Goal: Task Accomplishment & Management: Complete application form

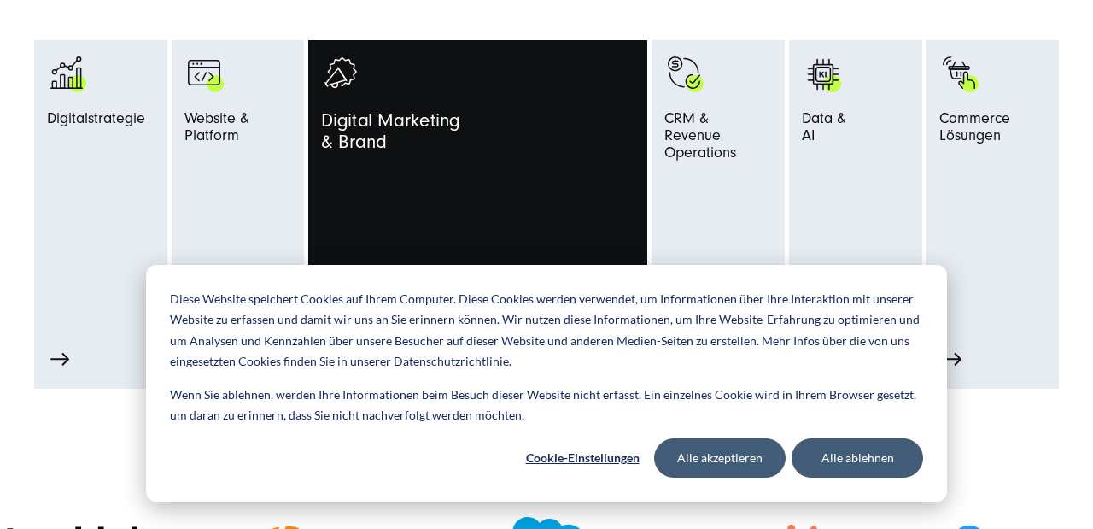
scroll to position [853, 0]
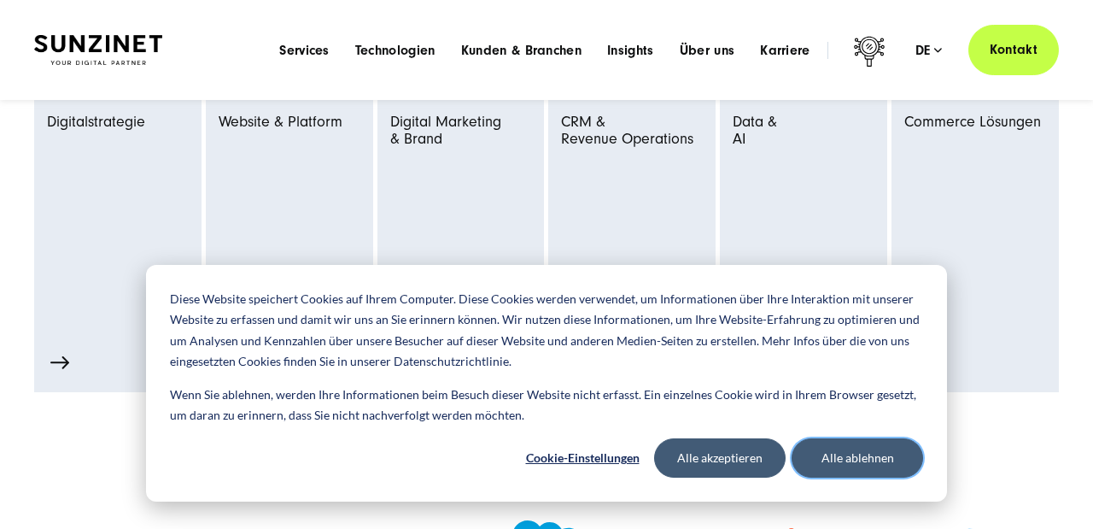
click at [885, 462] on button "Alle ablehnen" at bounding box center [856, 457] width 131 height 39
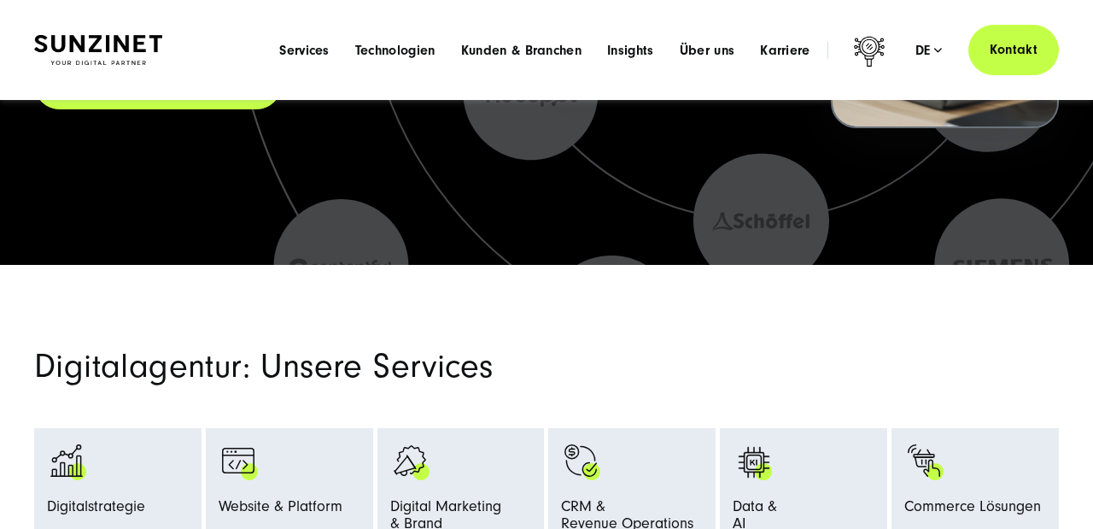
scroll to position [0, 0]
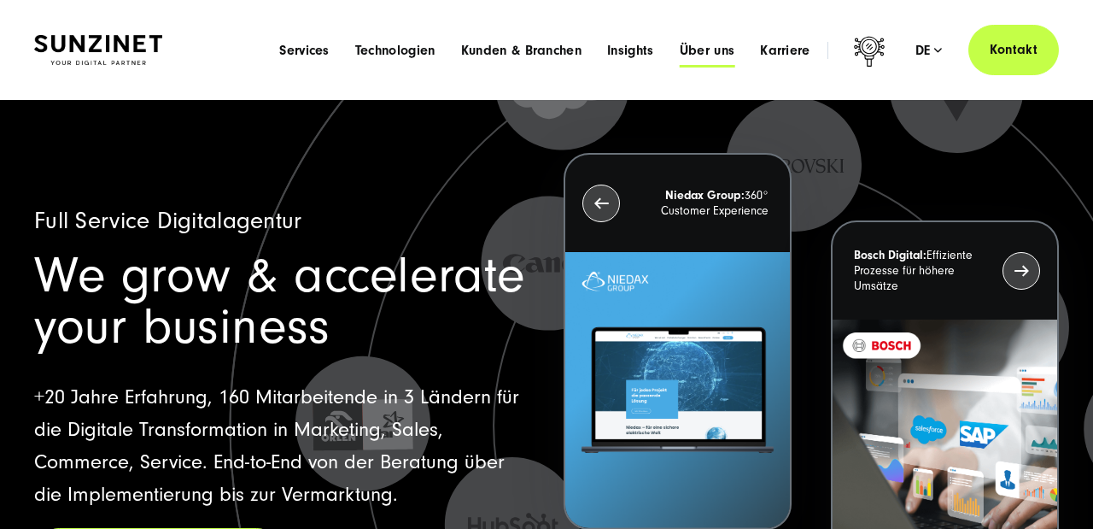
click at [713, 44] on span "Über uns" at bounding box center [707, 50] width 55 height 17
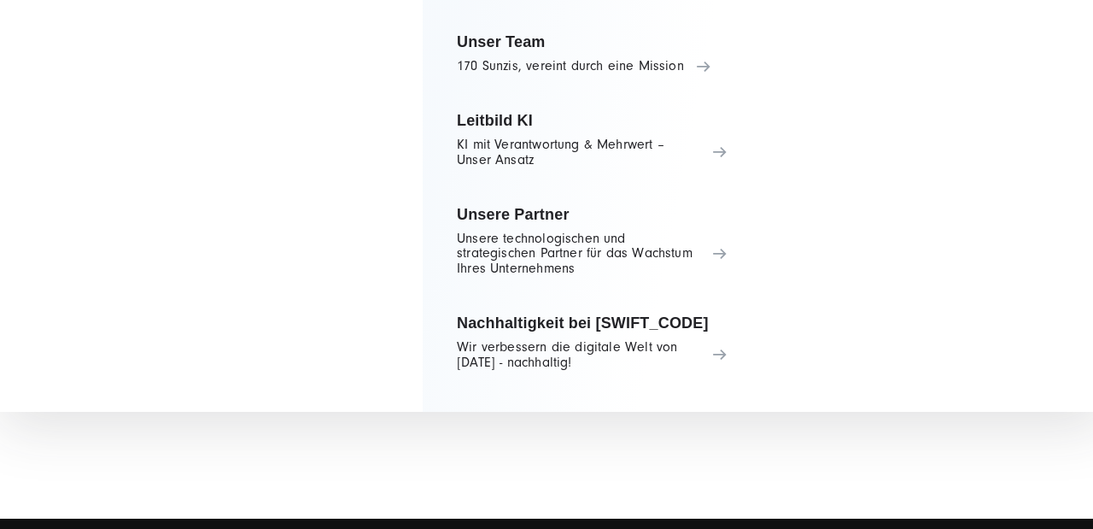
scroll to position [2660, 0]
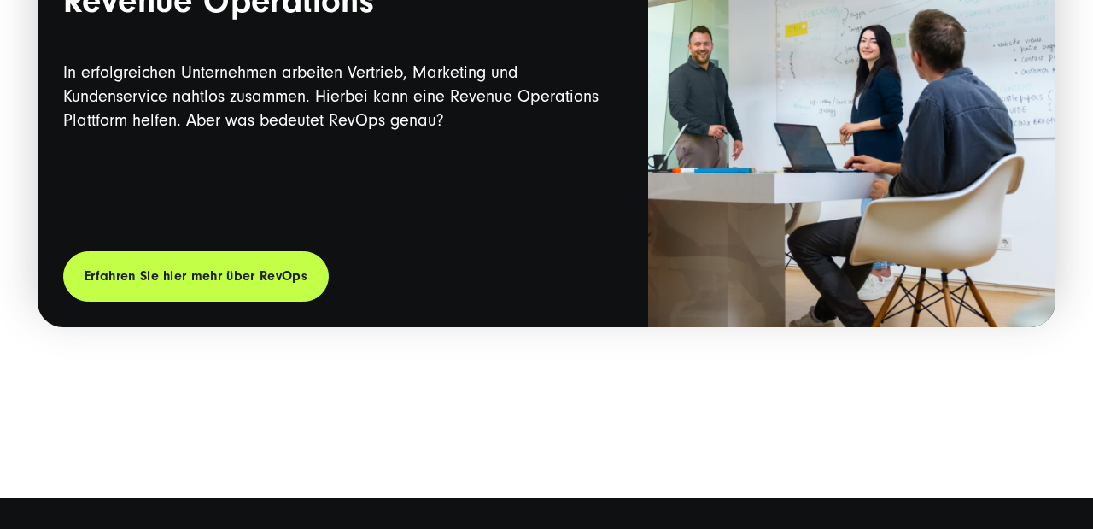
click at [924, 433] on div at bounding box center [546, 454] width 1025 height 85
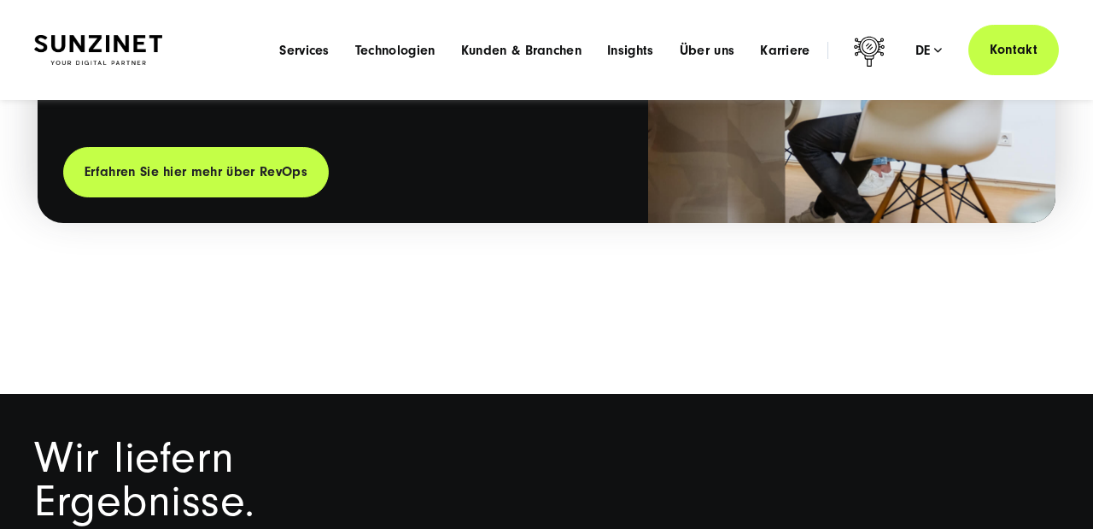
scroll to position [2412, 0]
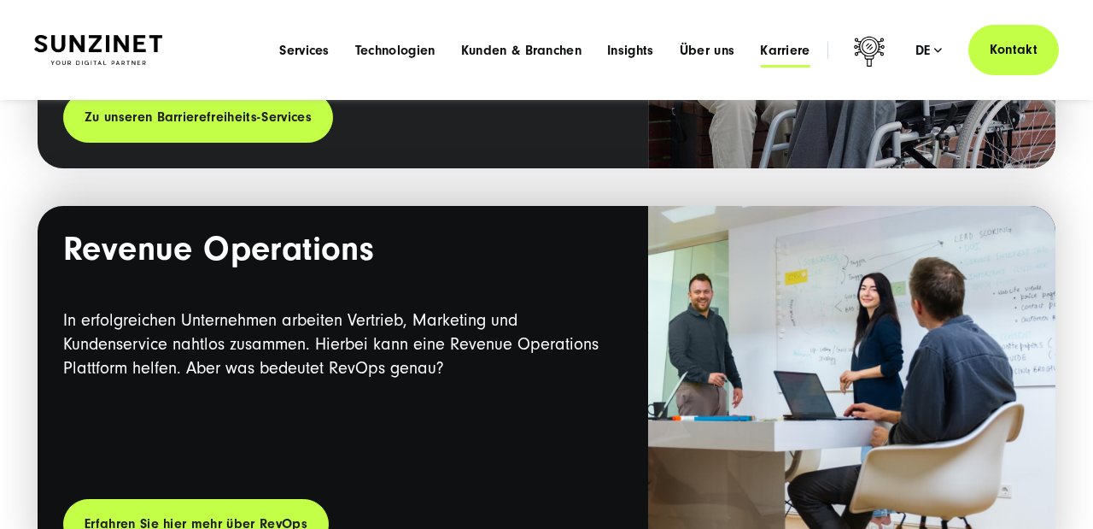
click at [787, 54] on span "Karriere" at bounding box center [785, 50] width 50 height 17
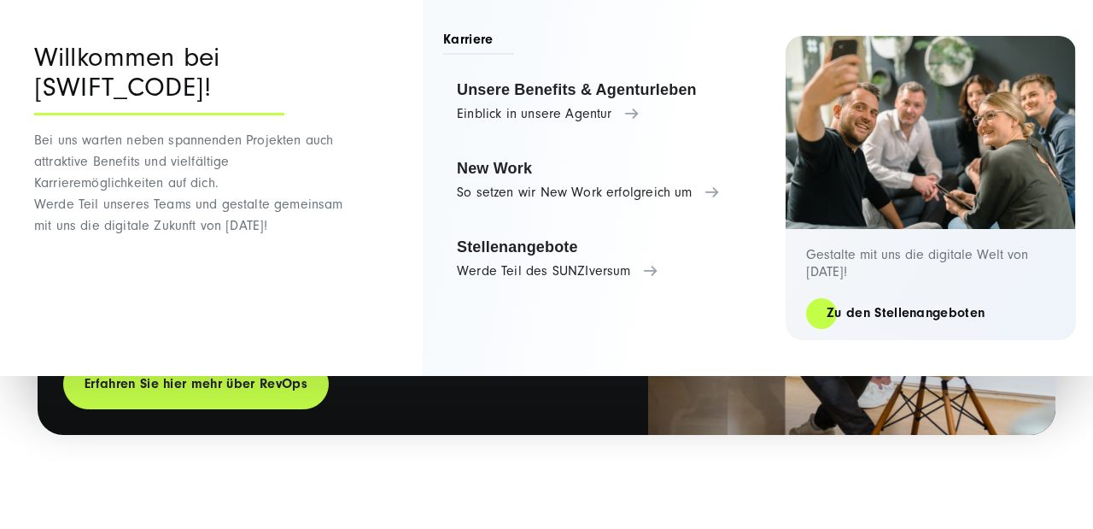
scroll to position [2578, 0]
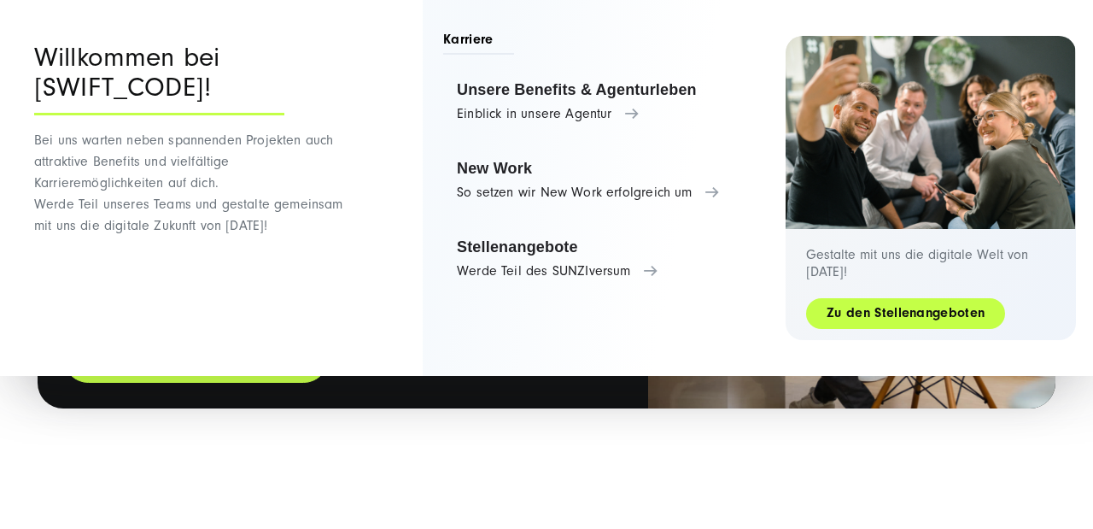
click at [920, 315] on link "Zu den Stellenangeboten" at bounding box center [905, 313] width 199 height 20
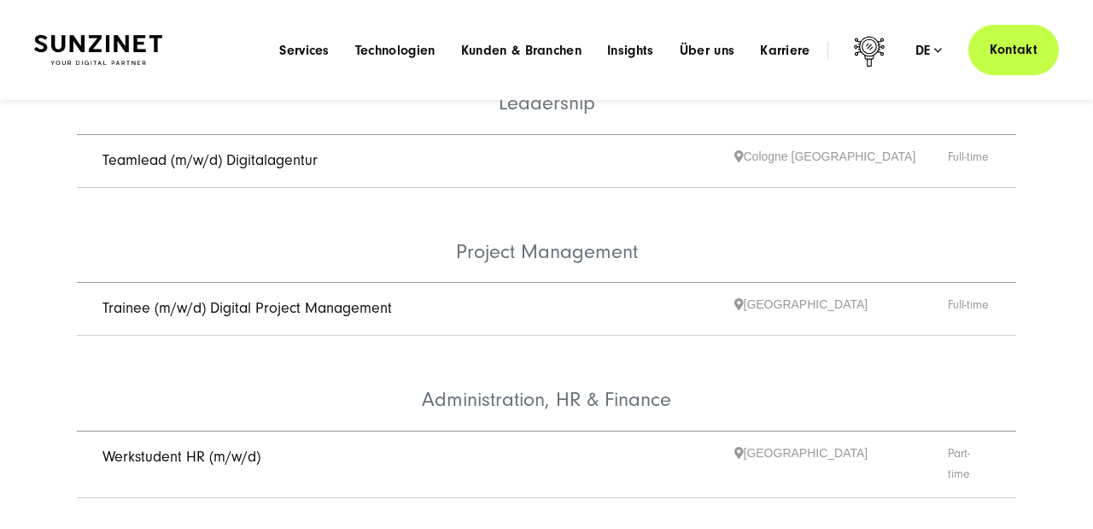
scroll to position [990, 0]
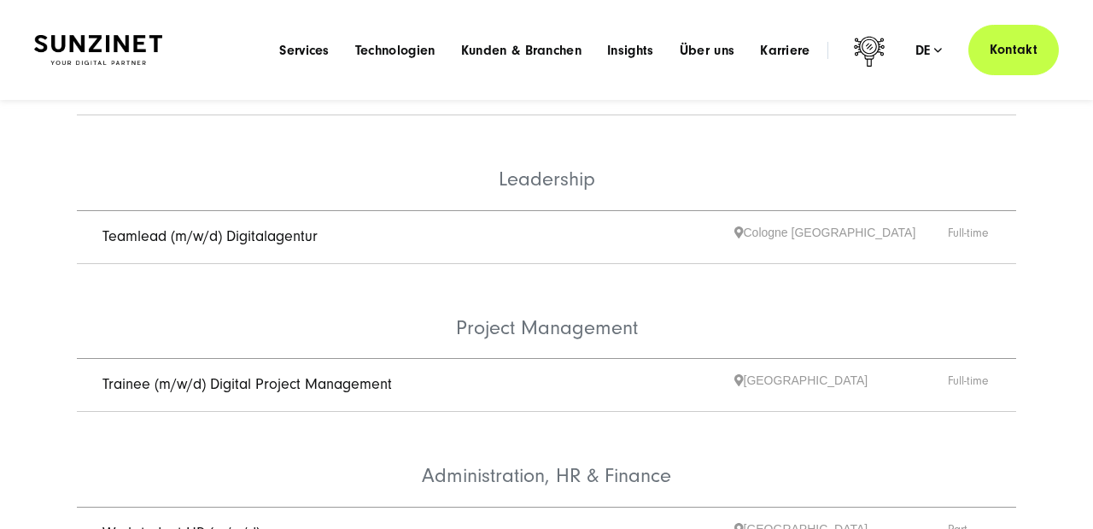
click at [173, 227] on link "Teamlead (m/w/d) Digitalagentur" at bounding box center [209, 236] width 215 height 18
